Goal: Task Accomplishment & Management: Use online tool/utility

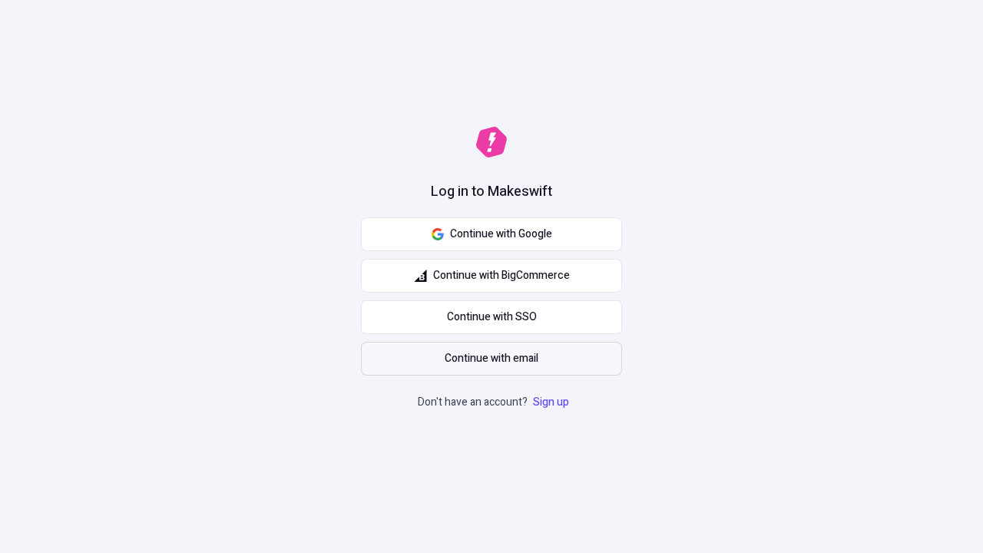
click at [492, 359] on span "Continue with email" at bounding box center [492, 358] width 94 height 17
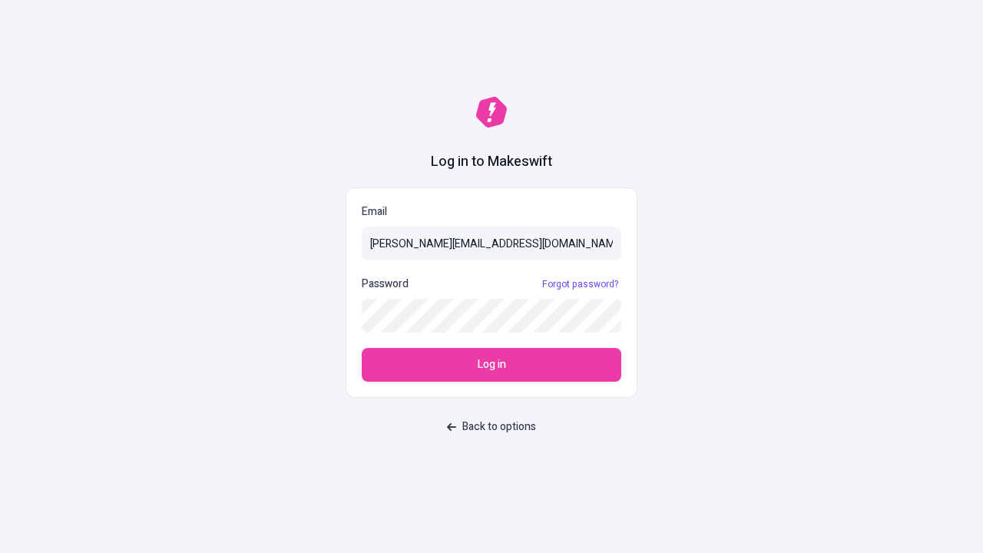
type input "[PERSON_NAME][EMAIL_ADDRESS][DOMAIN_NAME]"
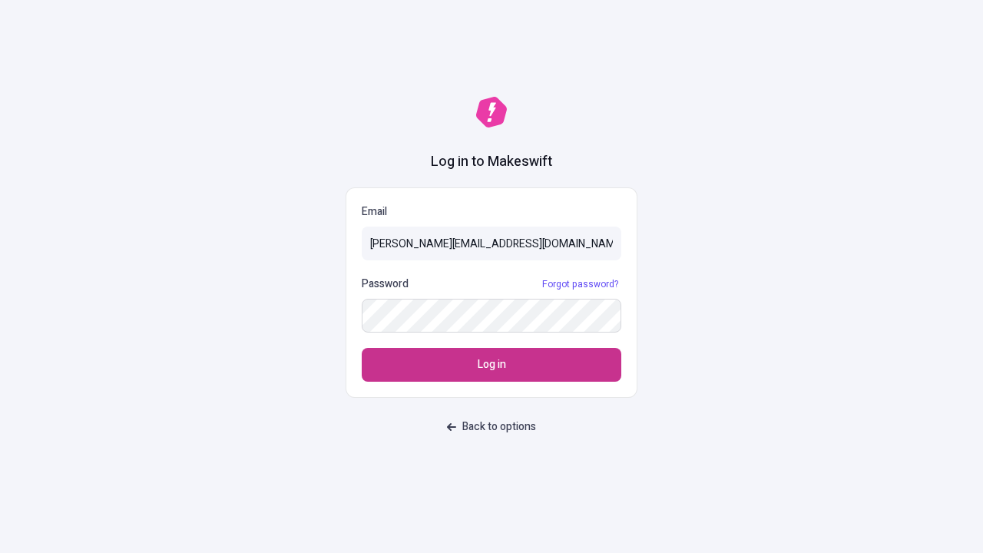
click at [492, 365] on span "Log in" at bounding box center [492, 364] width 28 height 17
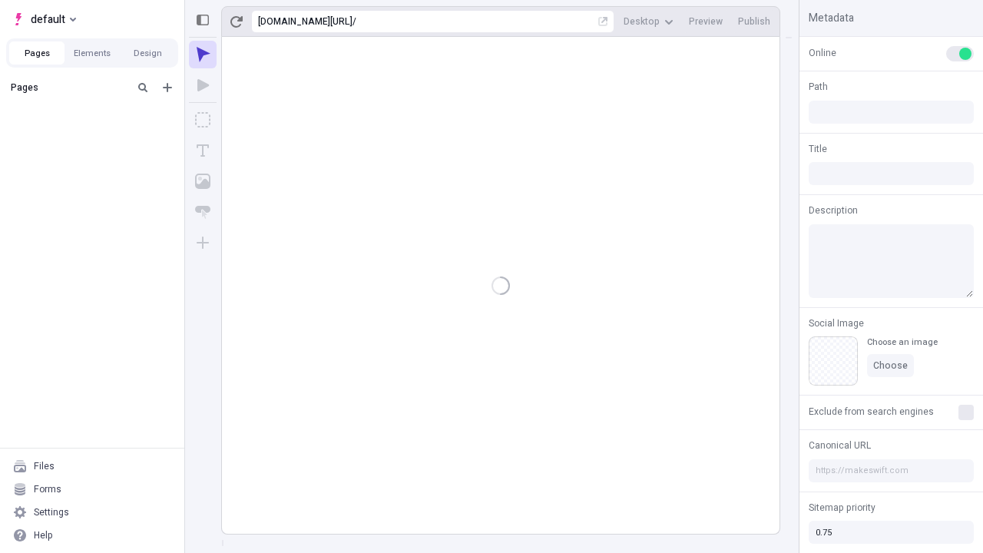
type input "/deep-link-tenuis"
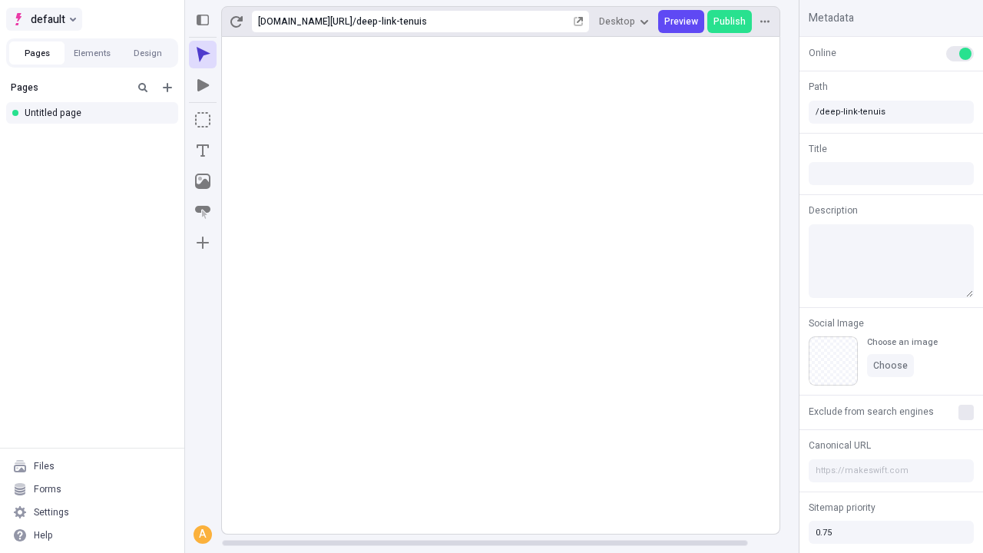
click at [43, 19] on span "default" at bounding box center [48, 19] width 35 height 18
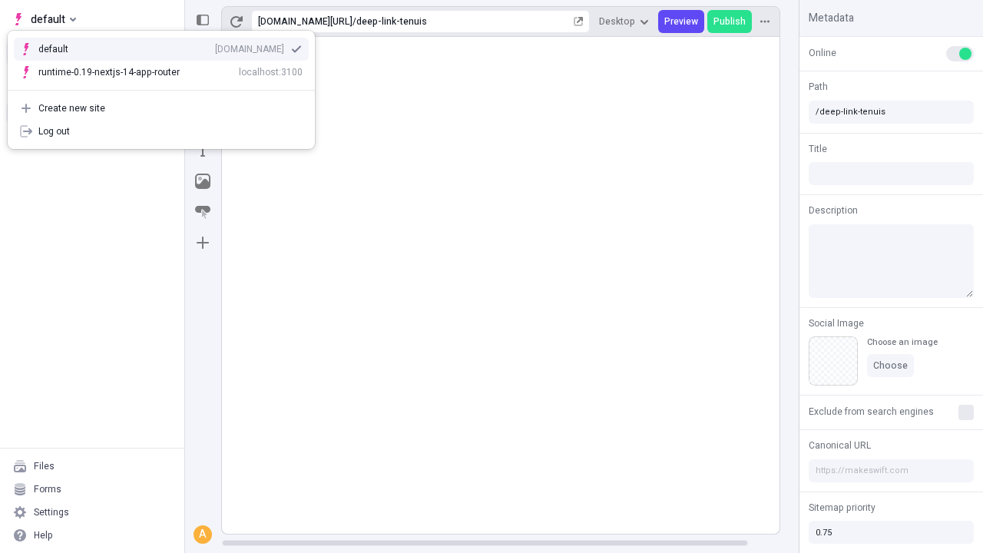
click at [161, 108] on div "Create new site" at bounding box center [170, 108] width 264 height 12
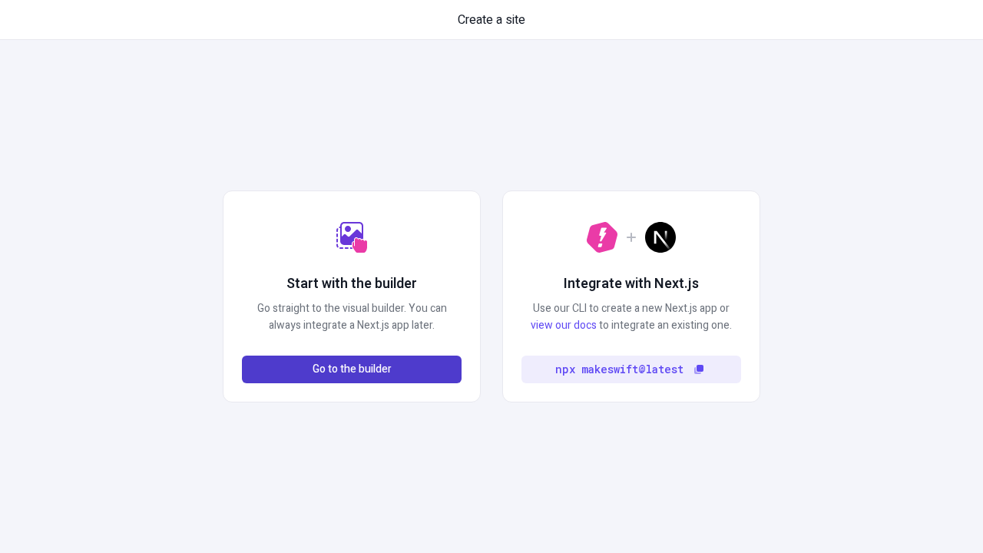
click at [352, 369] on span "Go to the builder" at bounding box center [352, 369] width 79 height 17
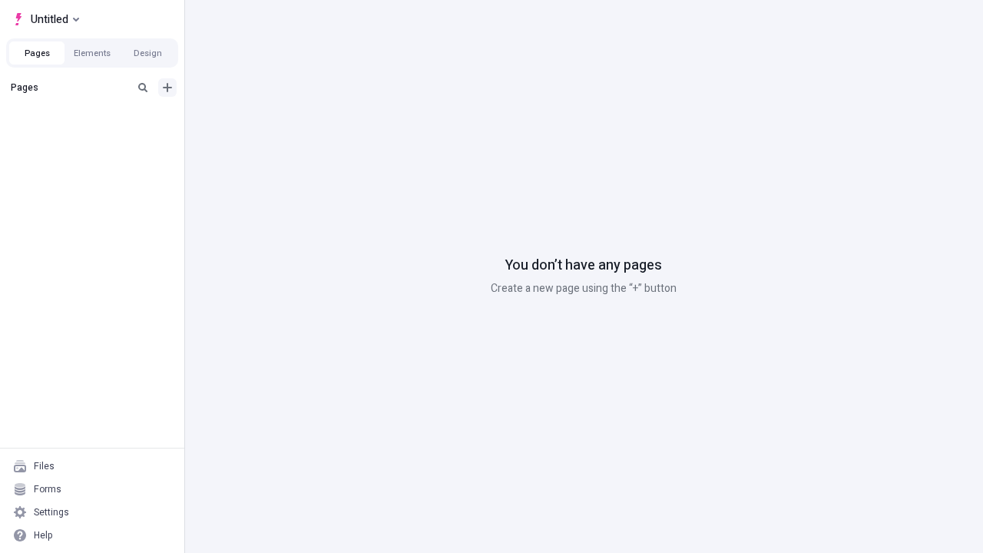
click at [167, 88] on icon "Add new" at bounding box center [167, 87] width 9 height 9
click at [97, 137] on div "Blank page" at bounding box center [96, 137] width 147 height 23
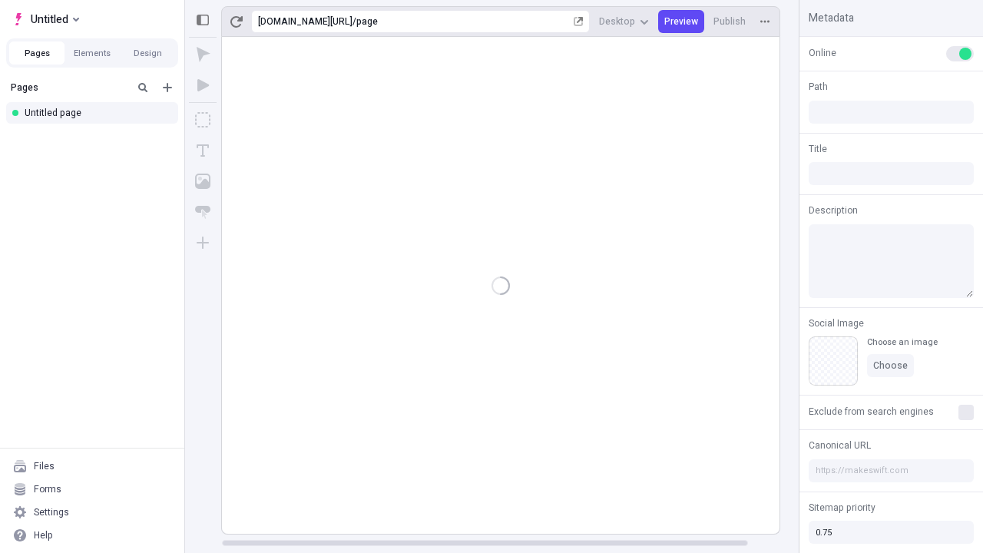
type input "/page"
click at [730, 22] on span "Publish" at bounding box center [729, 21] width 32 height 12
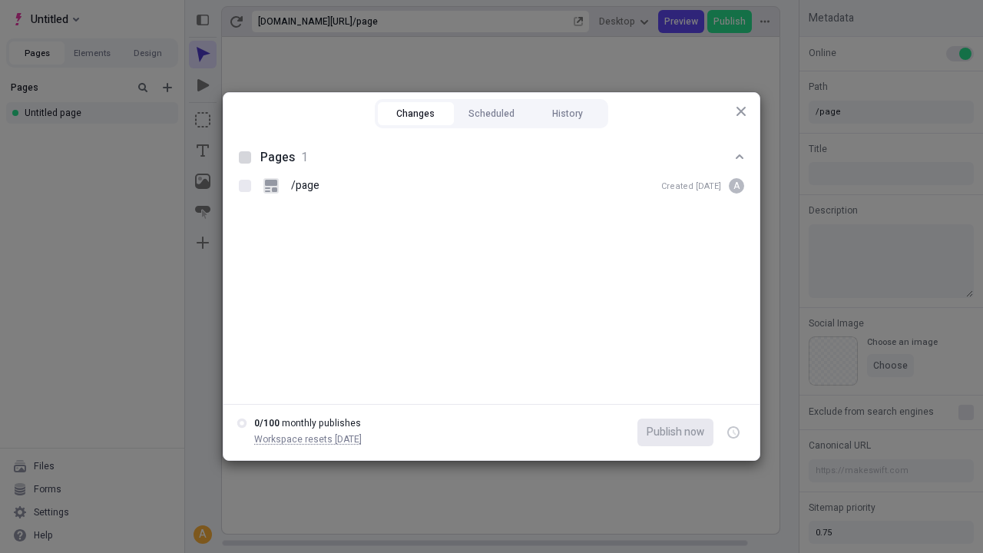
click at [415, 114] on button "Changes" at bounding box center [416, 113] width 76 height 23
click at [245, 157] on div at bounding box center [245, 157] width 12 height 12
checkbox input "true"
click at [733, 432] on icon "button" at bounding box center [735, 432] width 4 height 5
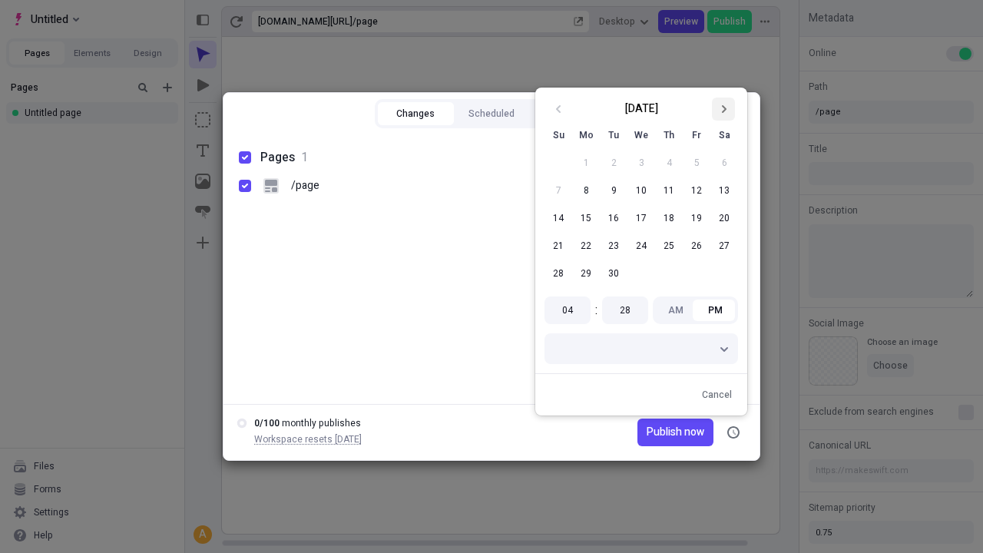
click at [723, 109] on icon "Go to next month" at bounding box center [723, 108] width 9 height 9
click at [652, 432] on span "Publish now" at bounding box center [676, 432] width 58 height 17
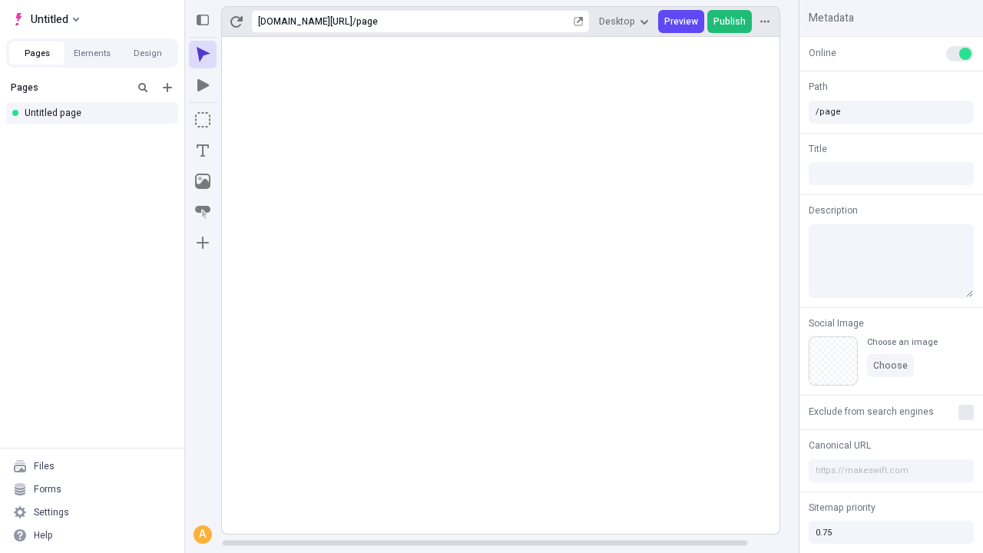
click at [730, 22] on span "Publish" at bounding box center [729, 21] width 32 height 12
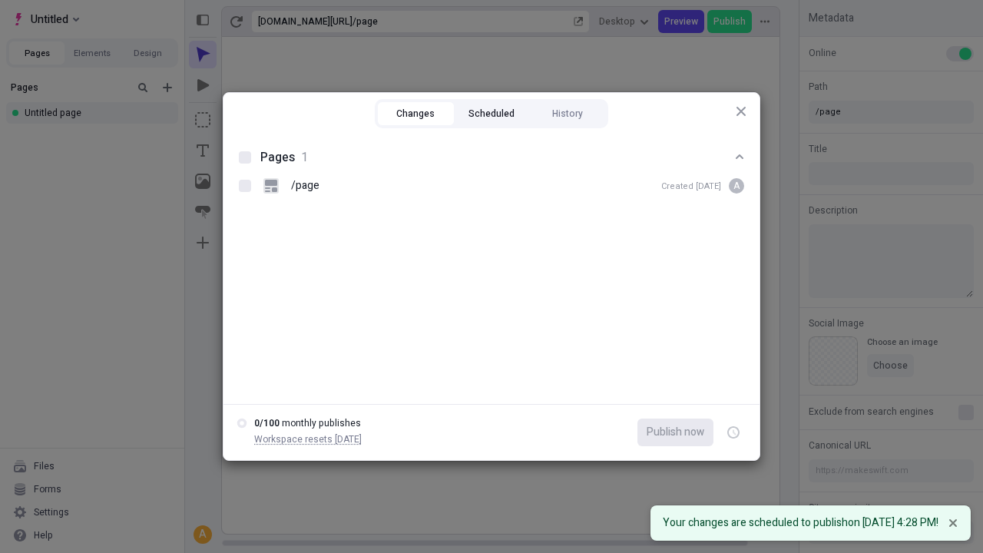
click at [492, 114] on button "Scheduled" at bounding box center [492, 113] width 76 height 23
